Goal: Task Accomplishment & Management: Manage account settings

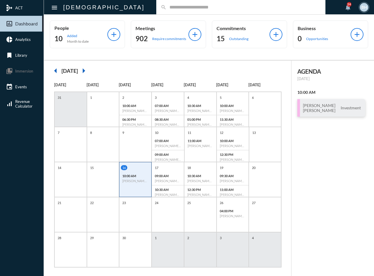
click at [166, 7] on input "text" at bounding box center [243, 7] width 154 height 5
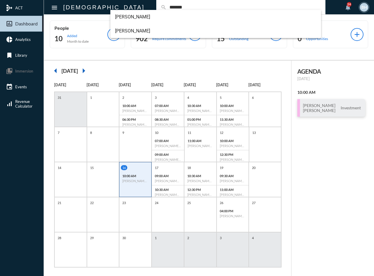
type input "*******"
click at [122, 178] on div "10:00 AM [PERSON_NAME] - [PERSON_NAME] - Investment" at bounding box center [135, 178] width 32 height 13
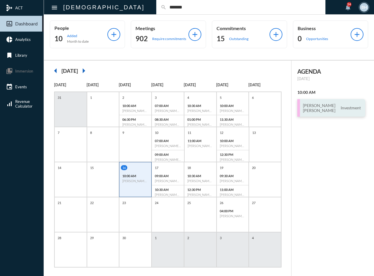
click at [339, 105] on span "Investment" at bounding box center [350, 107] width 23 height 5
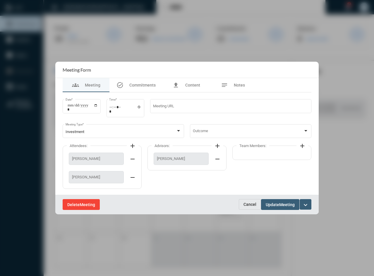
click at [74, 206] on span "Delete" at bounding box center [73, 204] width 12 height 5
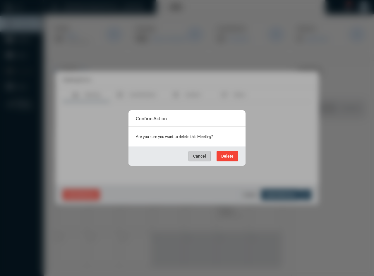
click at [228, 155] on span "Delete" at bounding box center [227, 156] width 12 height 5
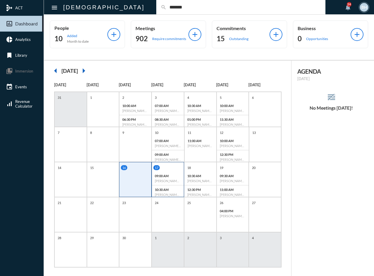
click at [171, 176] on p "09:00 AM" at bounding box center [168, 176] width 26 height 4
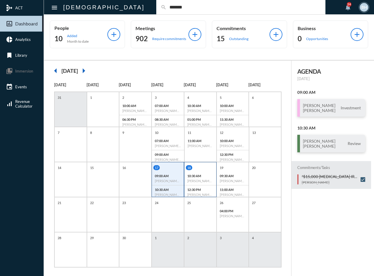
click at [204, 168] on div "18" at bounding box center [201, 167] width 30 height 5
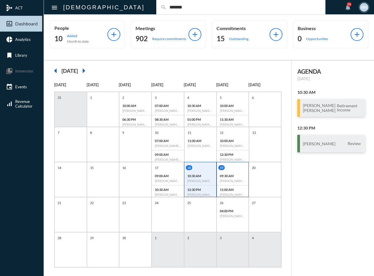
click at [240, 184] on div "09:30 AM [PERSON_NAME] - Investment" at bounding box center [233, 179] width 32 height 14
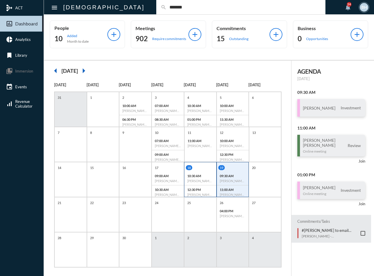
click at [193, 185] on div "10:30 AM [PERSON_NAME] - [PERSON_NAME] - Retirement Income" at bounding box center [200, 179] width 32 height 14
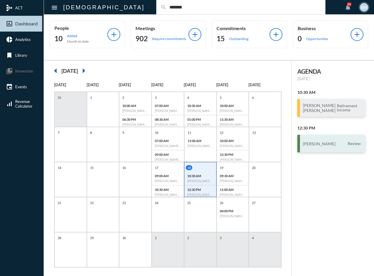
click at [312, 146] on h3 "[PERSON_NAME]" at bounding box center [319, 143] width 32 height 5
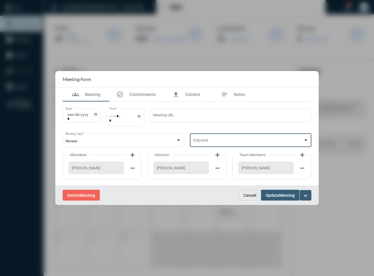
click at [297, 142] on span at bounding box center [248, 141] width 111 height 4
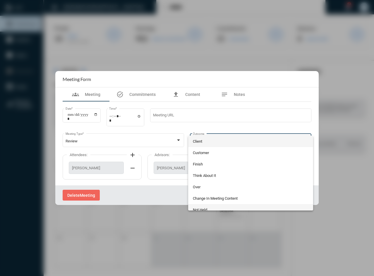
click at [210, 206] on span "Not Held" at bounding box center [251, 209] width 116 height 11
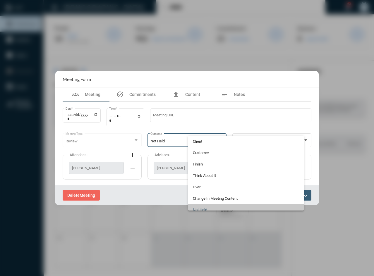
scroll to position [5, 0]
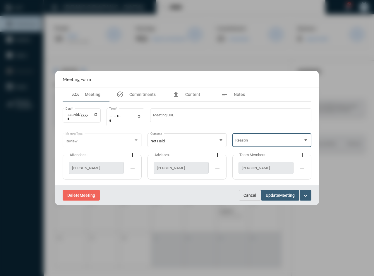
click at [241, 140] on span at bounding box center [269, 141] width 68 height 4
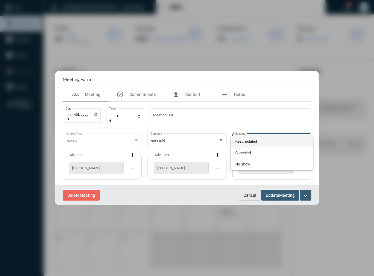
click at [240, 143] on span "Rescheduled" at bounding box center [271, 141] width 73 height 11
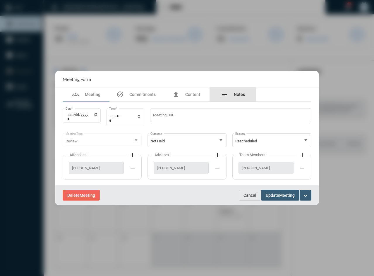
click at [240, 95] on span "Notes" at bounding box center [239, 94] width 11 height 5
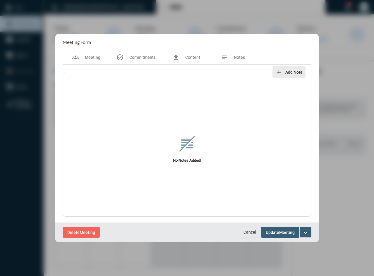
click at [293, 70] on span "Add Note" at bounding box center [293, 72] width 17 height 5
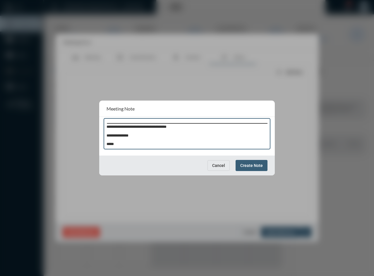
scroll to position [0, 0]
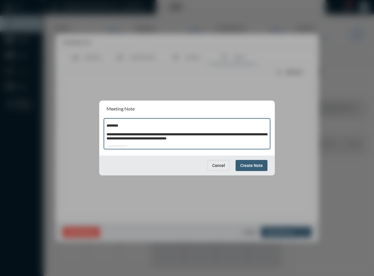
type textarea "**********"
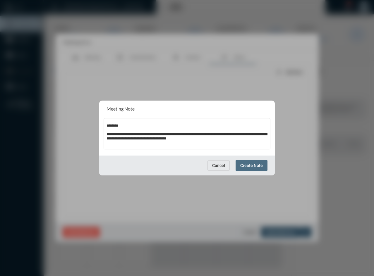
click at [255, 167] on span "Create Note" at bounding box center [251, 165] width 23 height 5
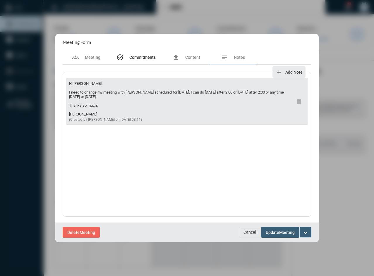
click at [144, 55] on div "task_alt Commitments" at bounding box center [135, 57] width 39 height 7
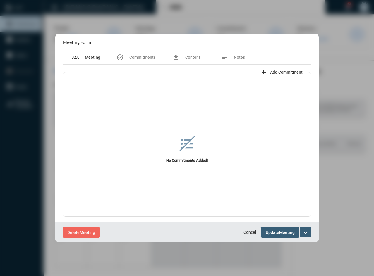
click at [95, 58] on span "Meeting" at bounding box center [93, 57] width 16 height 5
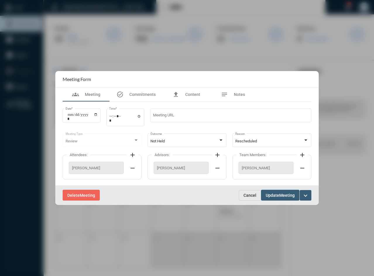
click at [285, 195] on span "Meeting" at bounding box center [287, 195] width 16 height 5
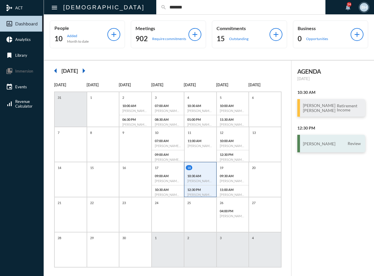
click at [328, 152] on div "[PERSON_NAME] Review" at bounding box center [331, 144] width 68 height 18
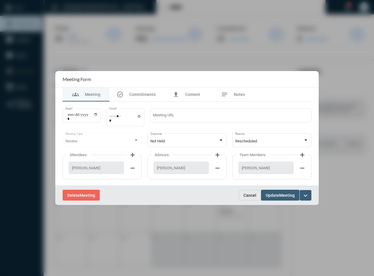
click at [249, 194] on span "Cancel" at bounding box center [249, 195] width 13 height 5
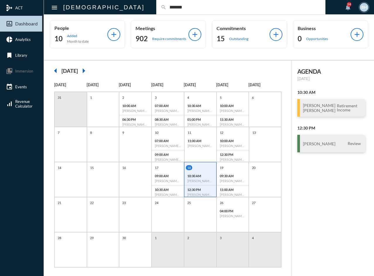
click at [315, 197] on div "AGENDA [DATE] 10:30 AM [PERSON_NAME] [PERSON_NAME] Retirement Income 12:30 PM […" at bounding box center [332, 172] width 82 height 222
click at [166, 7] on input "*******" at bounding box center [243, 7] width 154 height 5
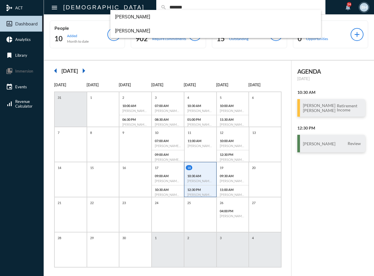
drag, startPoint x: 131, startPoint y: 7, endPoint x: 107, endPoint y: 3, distance: 24.3
click at [156, 3] on div "search *******" at bounding box center [240, 7] width 169 height 14
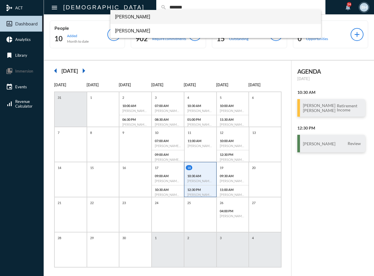
type input "*******"
click at [151, 18] on span "[PERSON_NAME]" at bounding box center [216, 17] width 202 height 14
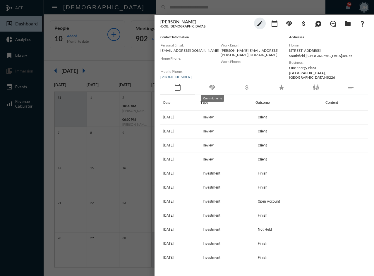
click at [212, 86] on mat-icon "handshake" at bounding box center [212, 87] width 7 height 7
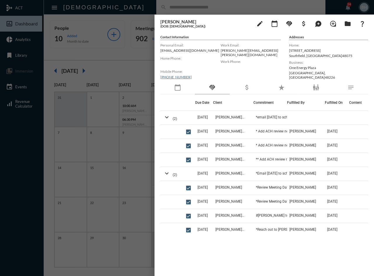
click at [225, 123] on td "[PERSON_NAME] - [PERSON_NAME]" at bounding box center [233, 118] width 41 height 14
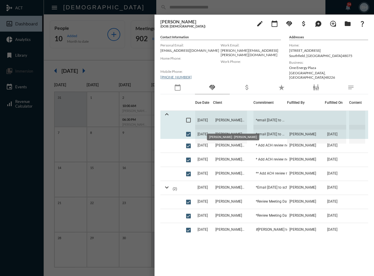
click at [225, 119] on span "[PERSON_NAME] - [PERSON_NAME]" at bounding box center [230, 120] width 34 height 19
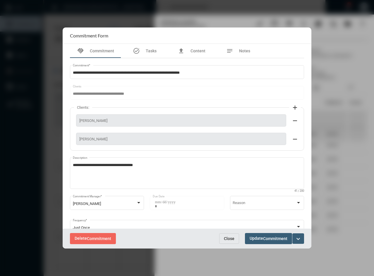
click at [297, 235] on mat-icon "expand_more" at bounding box center [298, 238] width 7 height 7
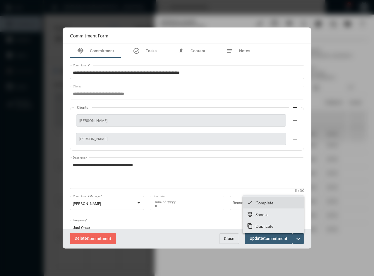
click at [271, 204] on p "Complete" at bounding box center [264, 202] width 18 height 5
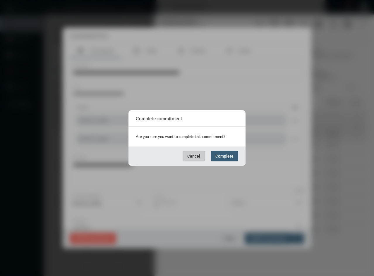
click at [223, 154] on span "Complete" at bounding box center [224, 156] width 18 height 5
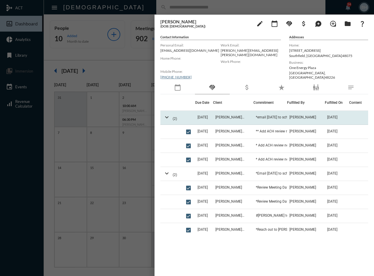
click at [213, 117] on td "[DATE]" at bounding box center [204, 118] width 18 height 14
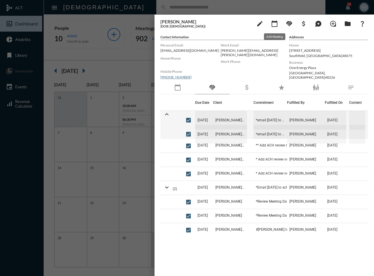
click at [272, 24] on mat-icon "calendar_today" at bounding box center [274, 23] width 7 height 7
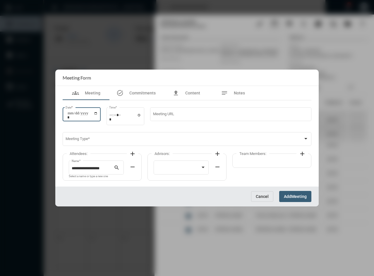
click at [68, 112] on input "Date *" at bounding box center [82, 115] width 30 height 8
type input "**********"
click at [111, 115] on div "Time *" at bounding box center [125, 115] width 38 height 19
type input "*****"
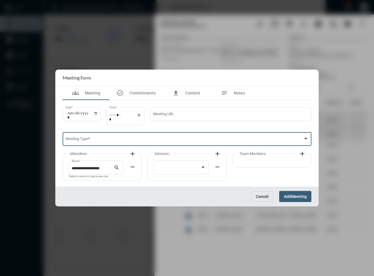
click at [145, 141] on span at bounding box center [185, 140] width 238 height 4
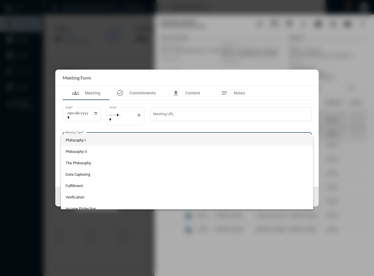
scroll to position [119, 0]
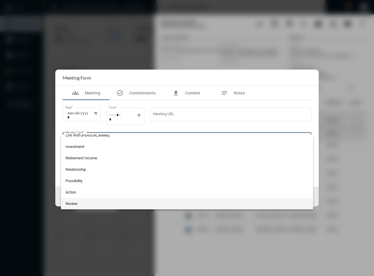
click at [98, 205] on span "Review" at bounding box center [187, 203] width 243 height 11
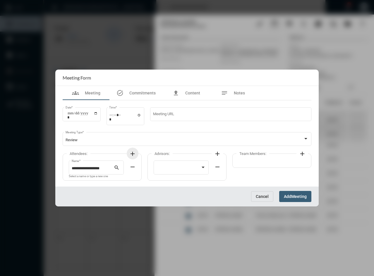
click at [132, 153] on mat-icon "add" at bounding box center [132, 153] width 7 height 7
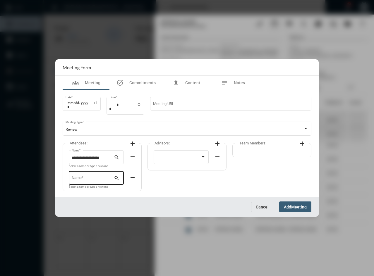
click at [91, 174] on div "Name *" at bounding box center [93, 177] width 42 height 15
click at [91, 194] on span "[PERSON_NAME]" at bounding box center [96, 192] width 46 height 14
type input "**********"
click at [165, 159] on div at bounding box center [178, 158] width 44 height 4
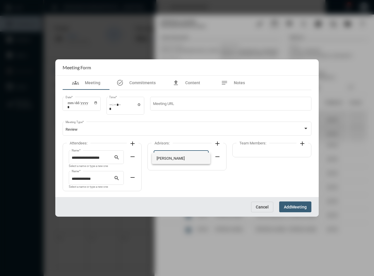
click at [165, 159] on span "[PERSON_NAME]" at bounding box center [180, 158] width 49 height 11
click at [293, 206] on span "Meeting" at bounding box center [299, 207] width 16 height 5
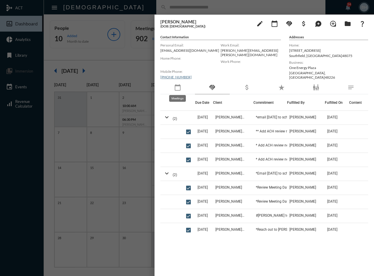
click at [175, 85] on mat-icon "calendar_today" at bounding box center [177, 87] width 7 height 7
